Goal: Transaction & Acquisition: Purchase product/service

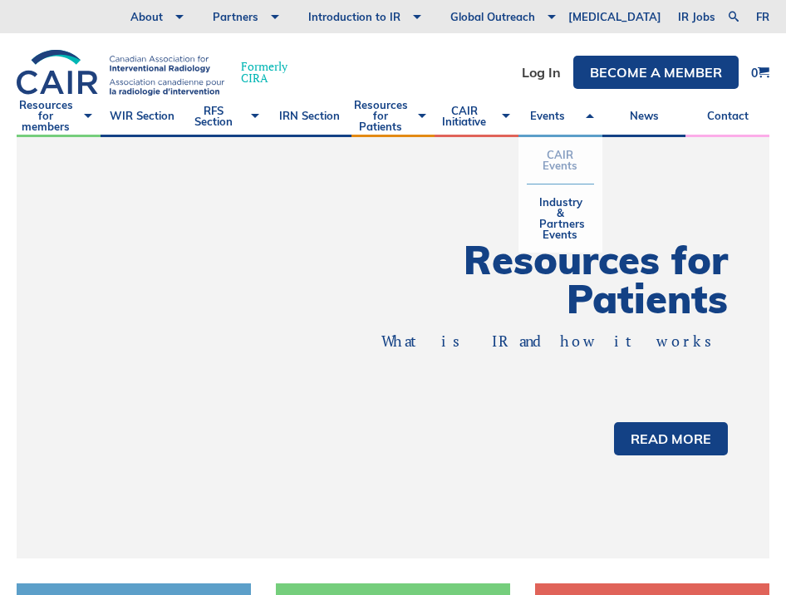
click at [563, 162] on link "CAIR Events" at bounding box center [560, 160] width 67 height 47
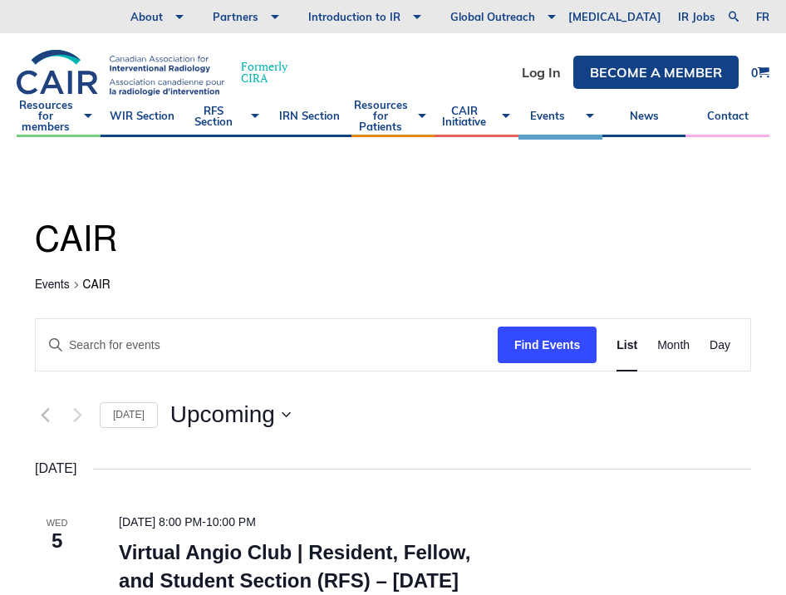
click at [533, 75] on link "Log In" at bounding box center [541, 72] width 39 height 13
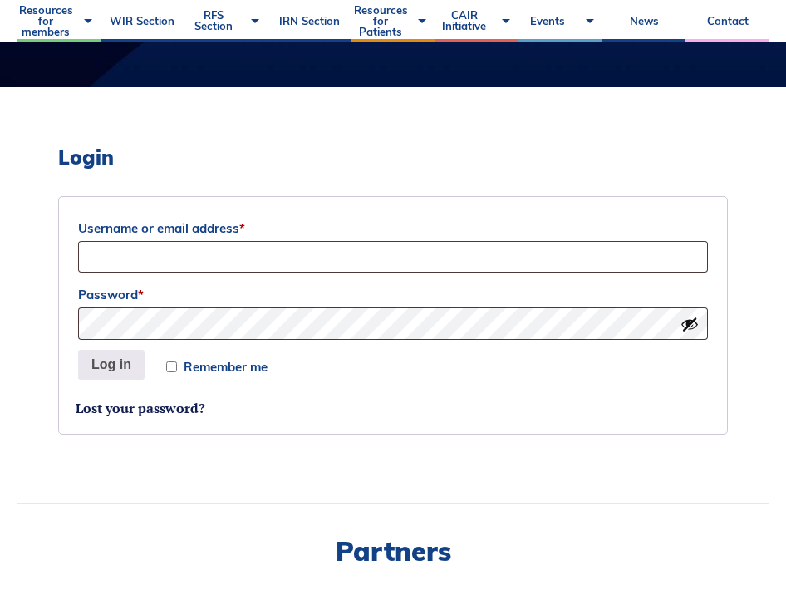
scroll to position [637, 0]
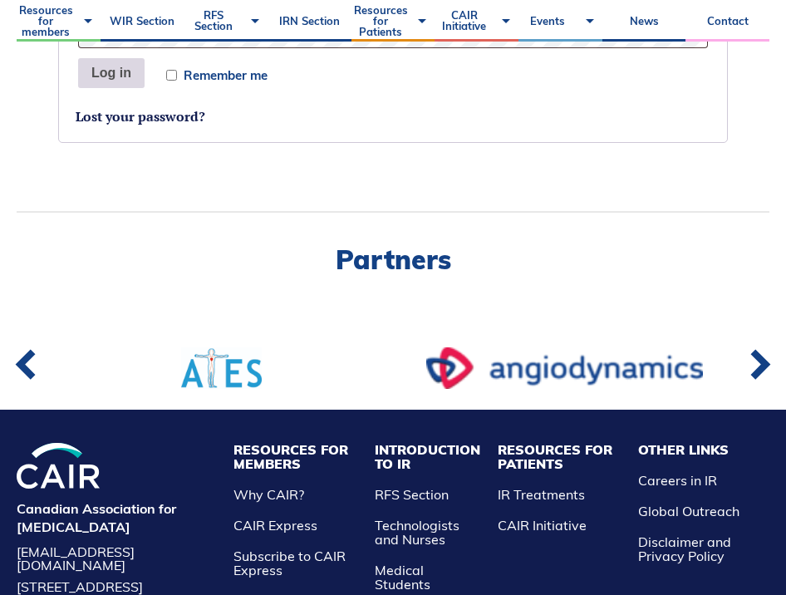
type input "dany.croteau@mail.mcgill.ca"
click at [123, 74] on button "Log in" at bounding box center [111, 73] width 66 height 30
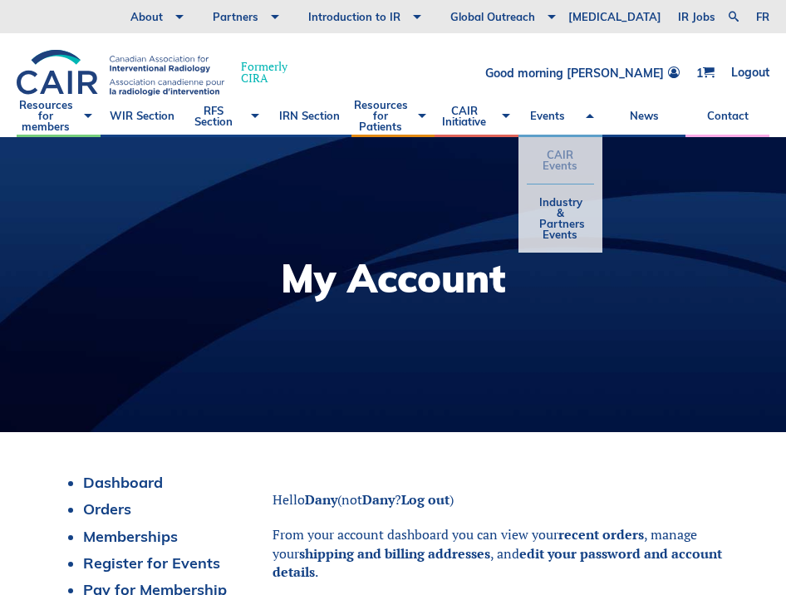
click at [564, 158] on link "CAIR Events" at bounding box center [560, 160] width 67 height 47
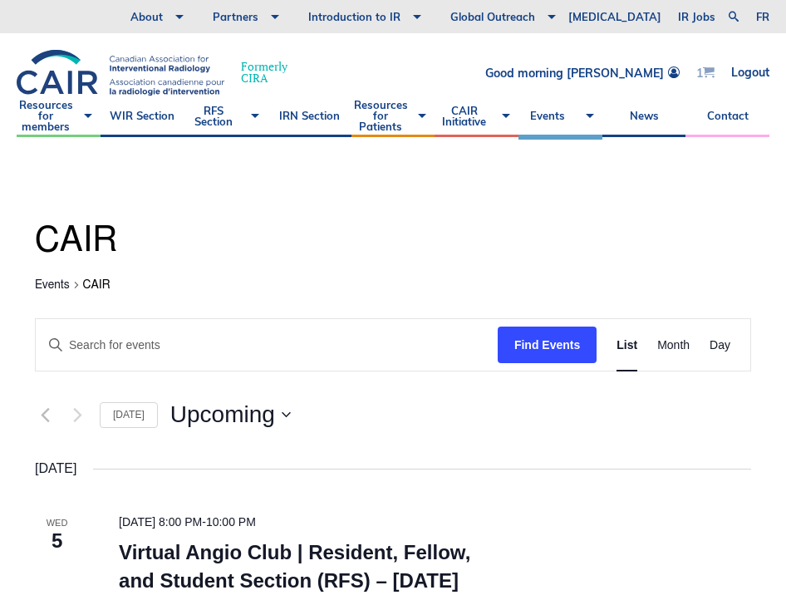
click at [706, 72] on span at bounding box center [709, 72] width 12 height 12
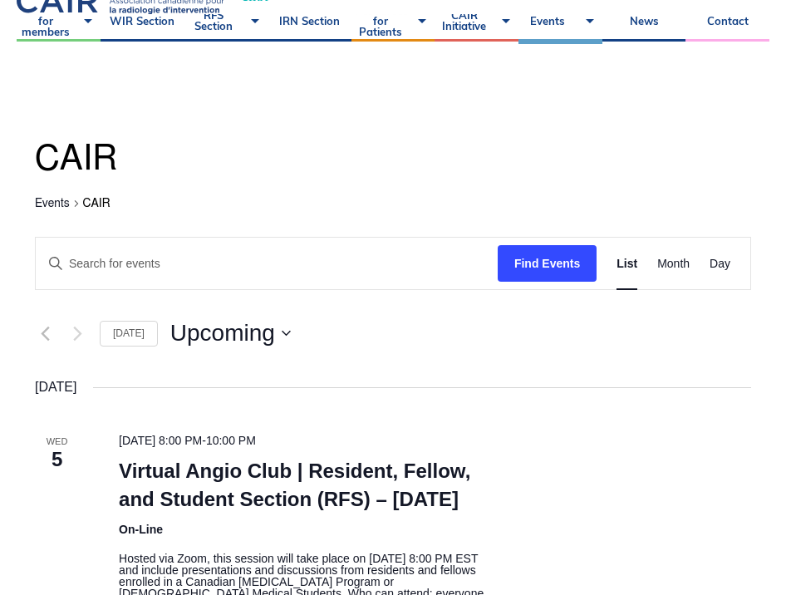
scroll to position [323, 0]
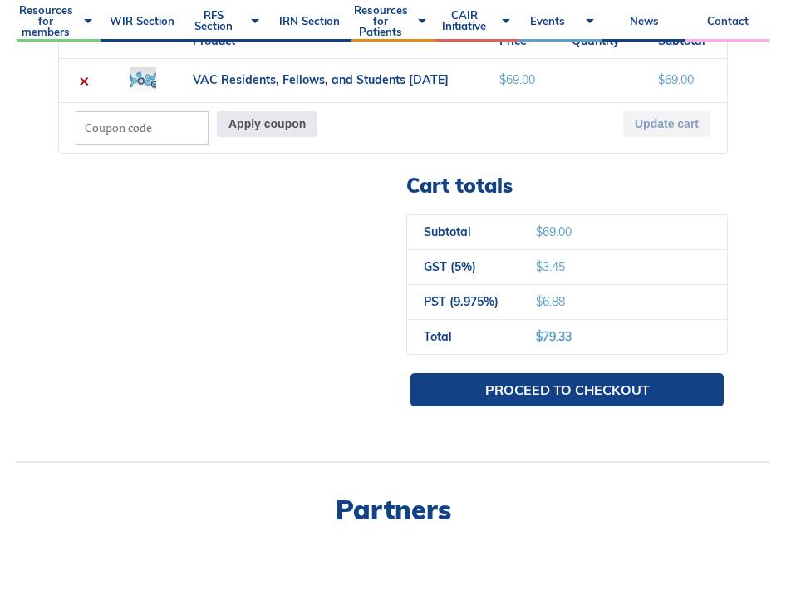
scroll to position [491, 0]
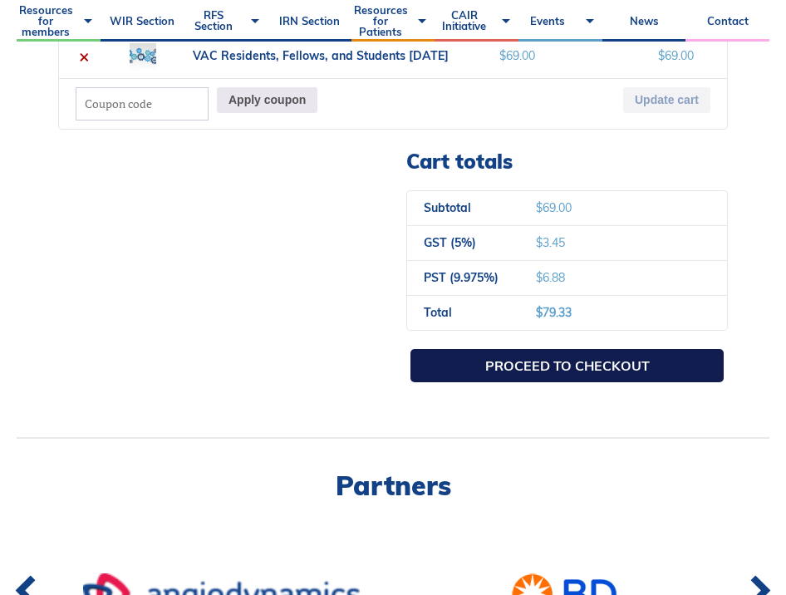
click at [628, 361] on link "Proceed to checkout" at bounding box center [567, 365] width 313 height 33
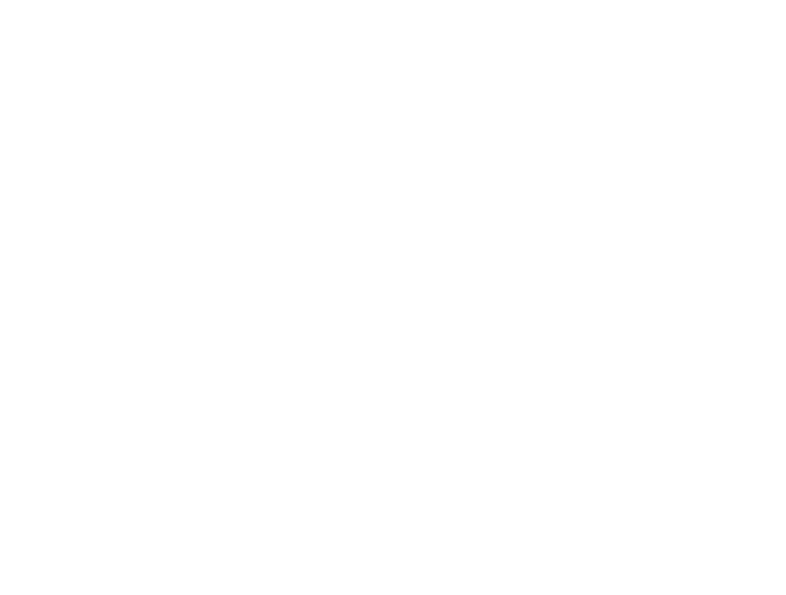
select select "QC"
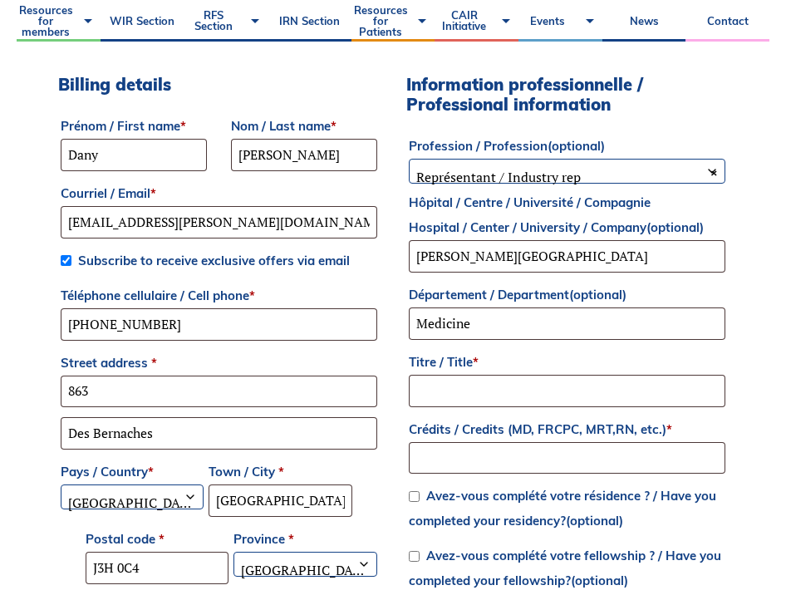
scroll to position [513, 0]
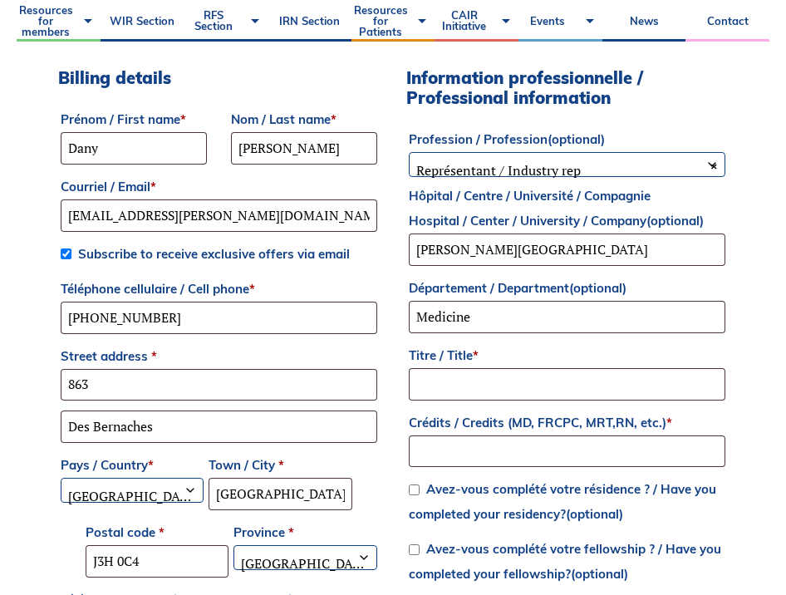
click at [713, 166] on b at bounding box center [712, 164] width 13 height 13
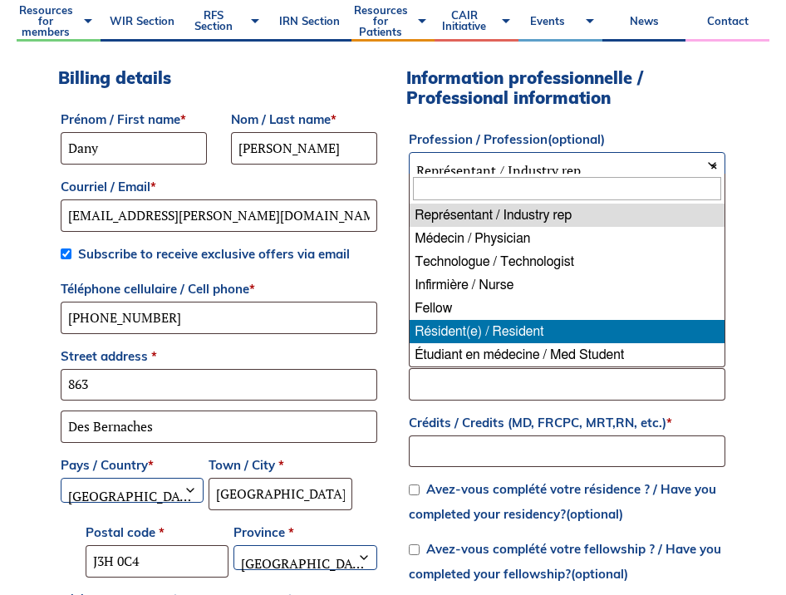
select select "resident"
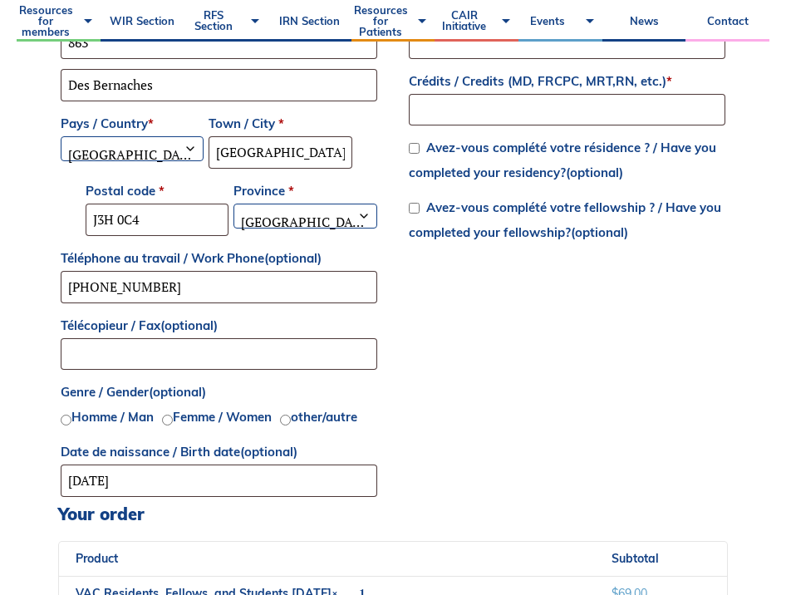
scroll to position [973, 0]
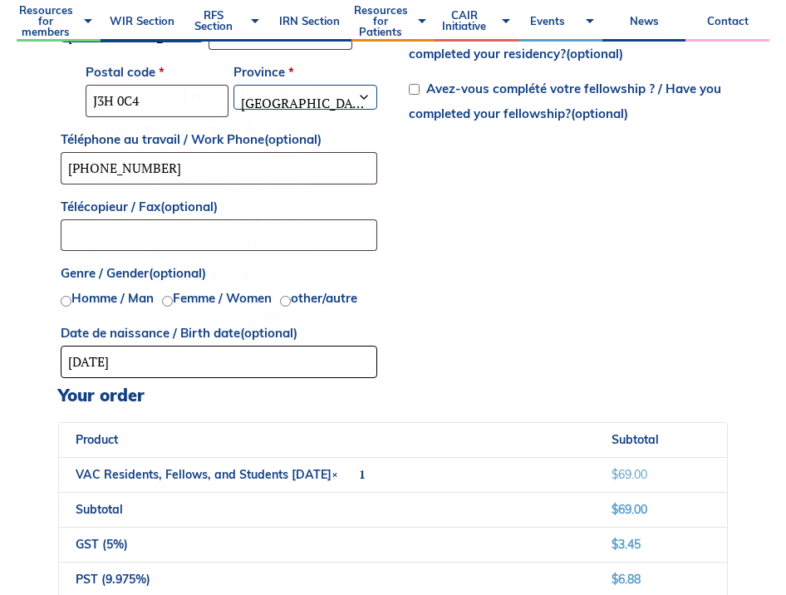
click at [130, 354] on input "[DATE]" at bounding box center [219, 362] width 317 height 32
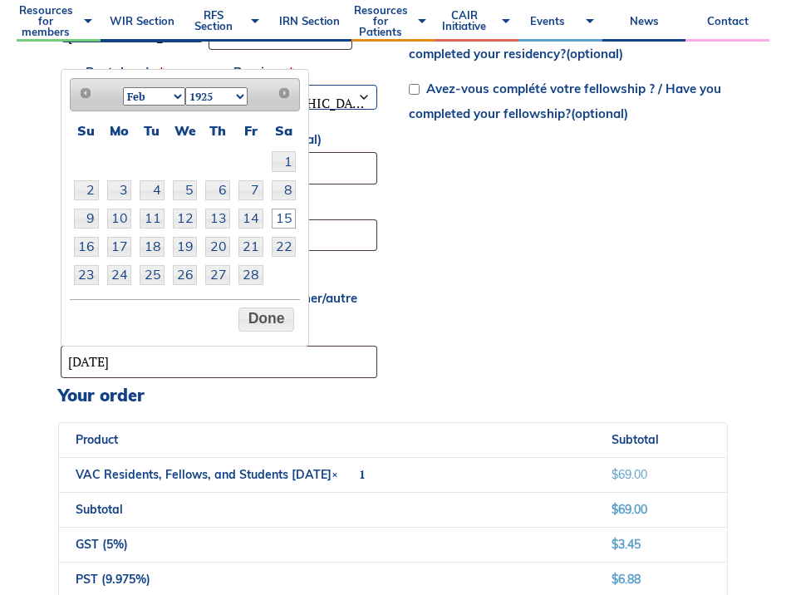
click at [238, 98] on select "1925 1926 1927 1928 1929 1930 1931 1932 1933 1934 1935 1936 1937 1938 1939 1940…" at bounding box center [216, 96] width 62 height 18
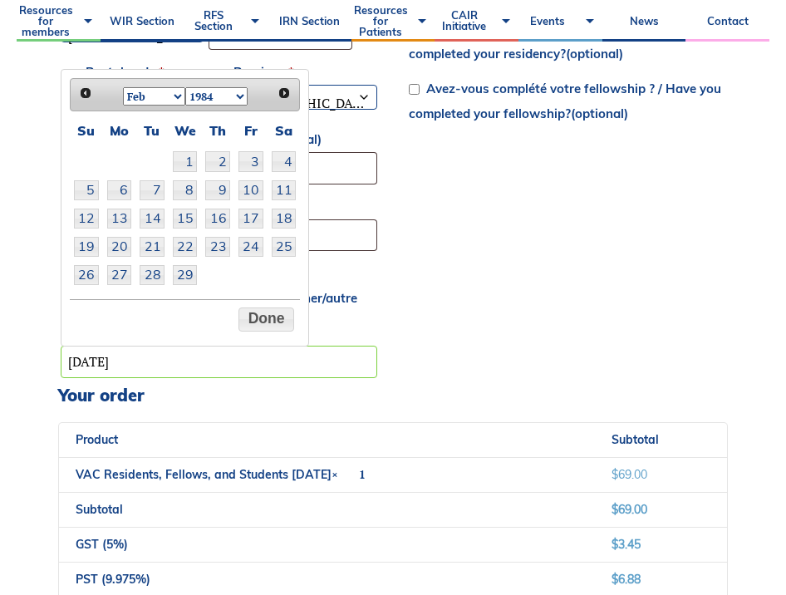
click at [178, 97] on select "Jan Feb Mar Apr May Jun [DATE] Aug Sep Oct Nov Dec" at bounding box center [154, 96] width 62 height 18
click at [154, 248] on link "21" at bounding box center [152, 247] width 25 height 20
type input "[DATE]"
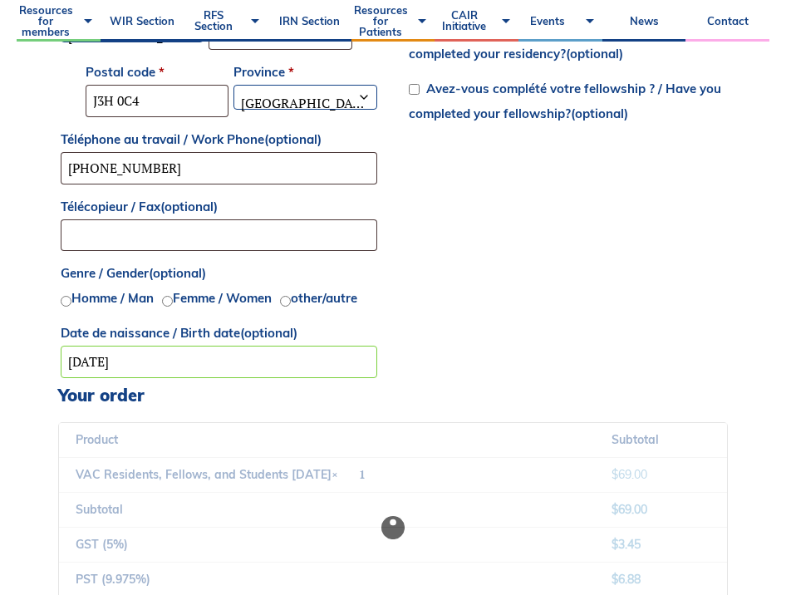
click at [65, 301] on input "Homme / Man" at bounding box center [66, 301] width 11 height 11
radio input "true"
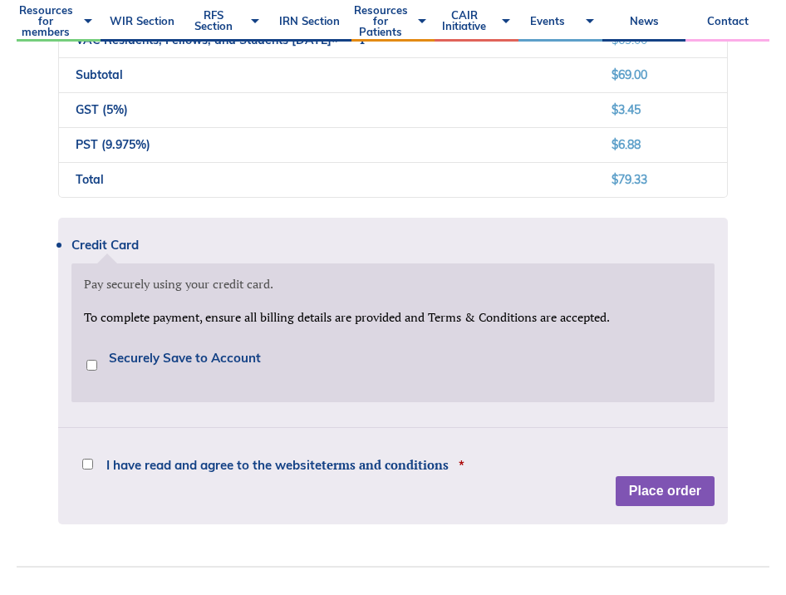
scroll to position [1414, 0]
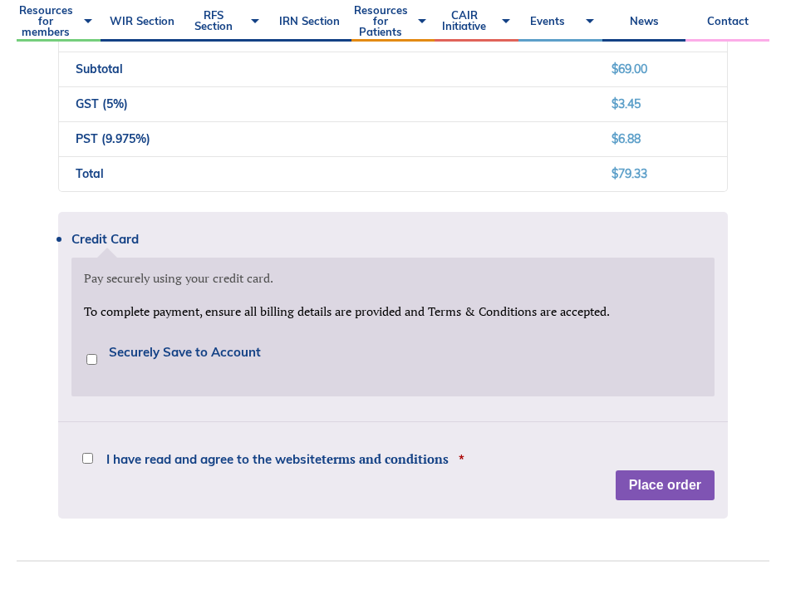
click at [88, 461] on input "I have read and agree to the website terms and conditions *" at bounding box center [87, 458] width 11 height 11
checkbox input "true"
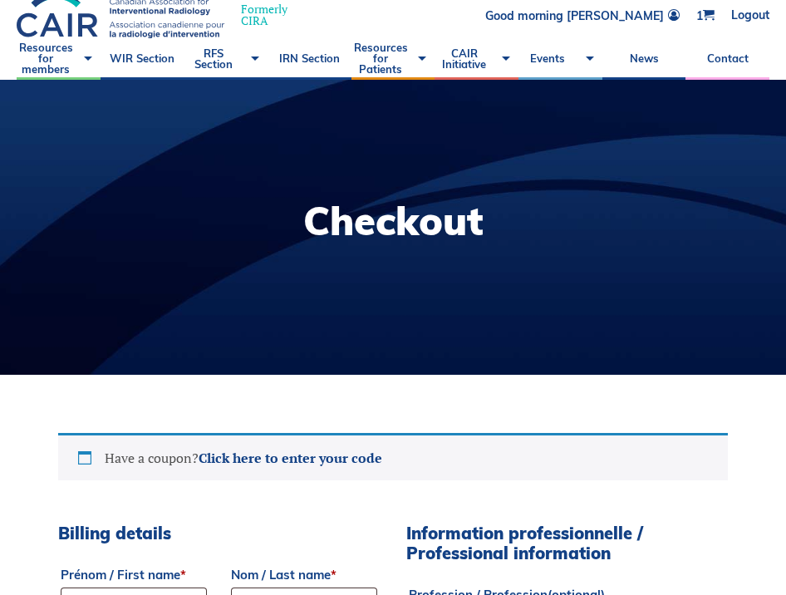
scroll to position [0, 0]
